Goal: Information Seeking & Learning: Learn about a topic

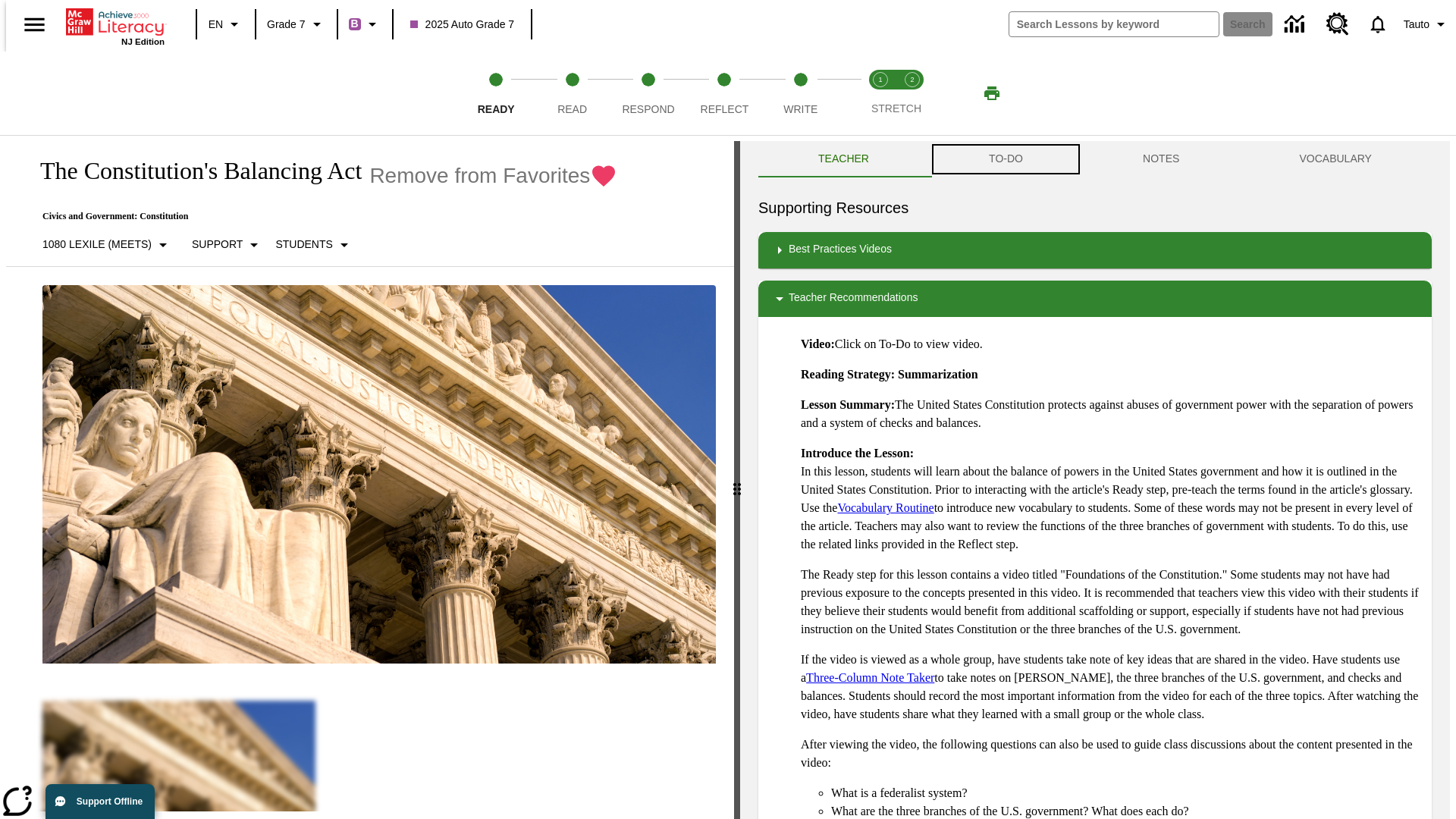
click at [1005, 159] on button "TO-DO" at bounding box center [1005, 158] width 154 height 36
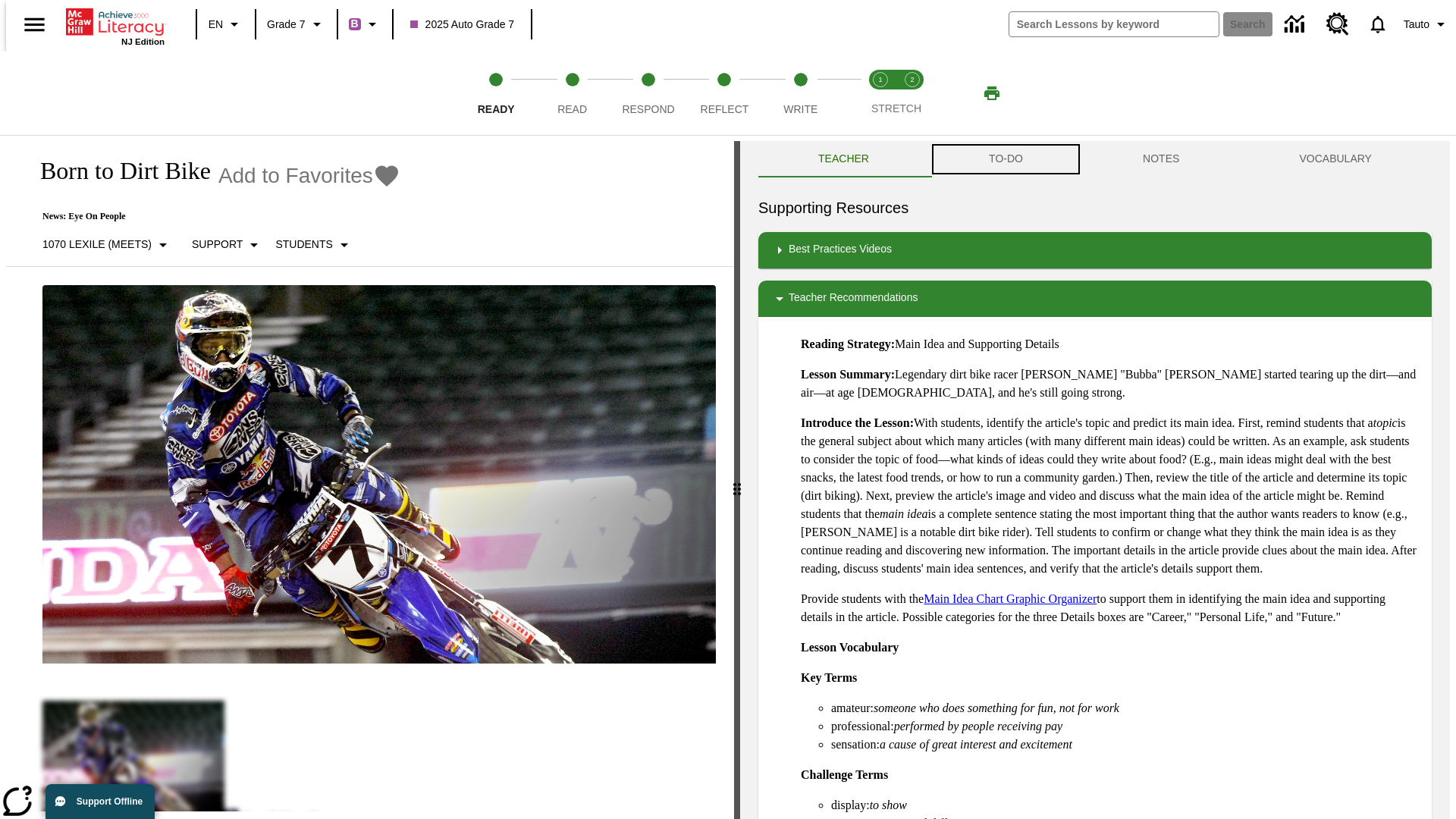
click at [1005, 159] on button "TO-DO" at bounding box center [1005, 158] width 154 height 36
